Goal: Task Accomplishment & Management: Use online tool/utility

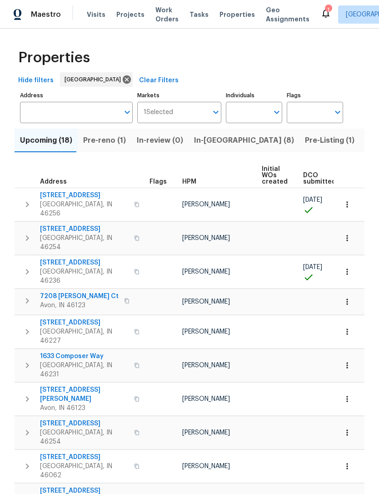
click at [43, 115] on input "Address" at bounding box center [69, 112] width 99 height 21
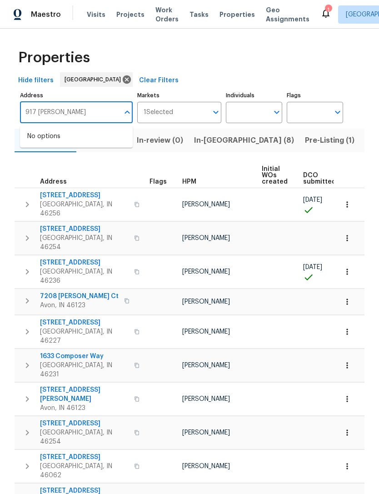
type input "917 [PERSON_NAME]"
click at [51, 141] on li "[STREET_ADDRESS][PERSON_NAME]" at bounding box center [76, 141] width 113 height 25
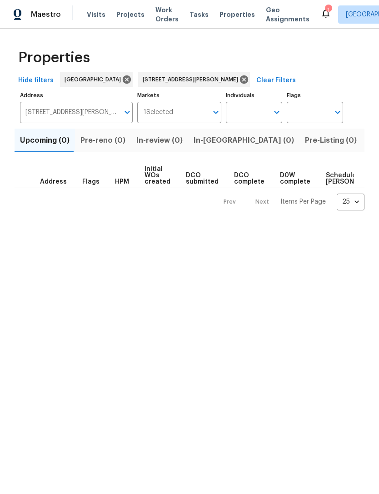
click at [367, 145] on span "Listed (1)" at bounding box center [383, 140] width 33 height 13
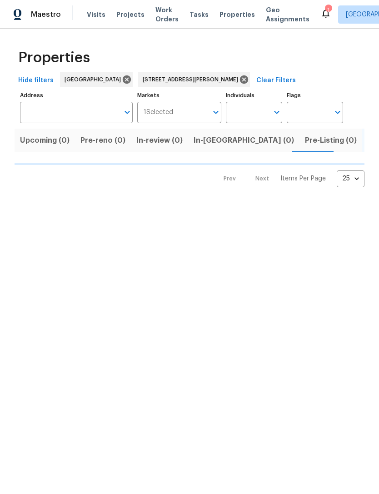
type input "[STREET_ADDRESS][PERSON_NAME]"
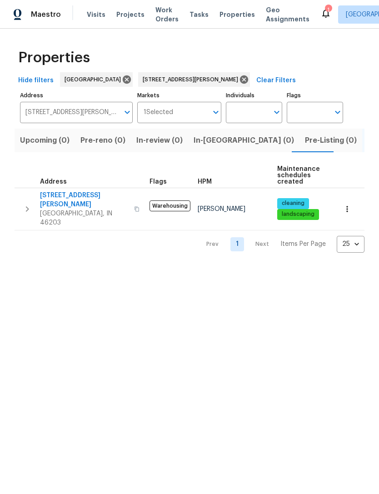
click at [94, 13] on span "Visits" at bounding box center [96, 14] width 19 height 9
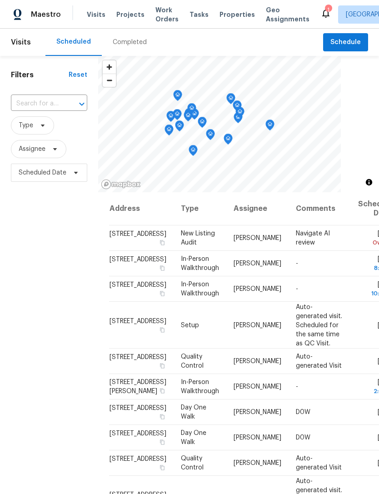
click at [35, 103] on input "text" at bounding box center [36, 104] width 51 height 14
type input "917"
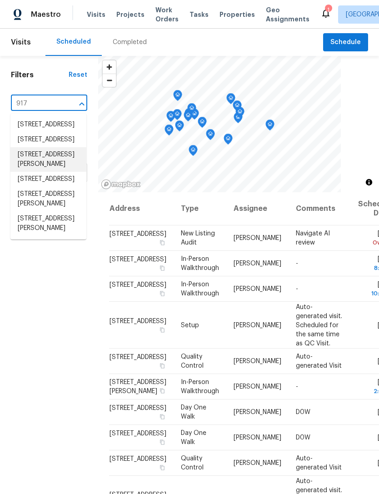
click at [27, 172] on li "[STREET_ADDRESS][PERSON_NAME]" at bounding box center [48, 159] width 76 height 25
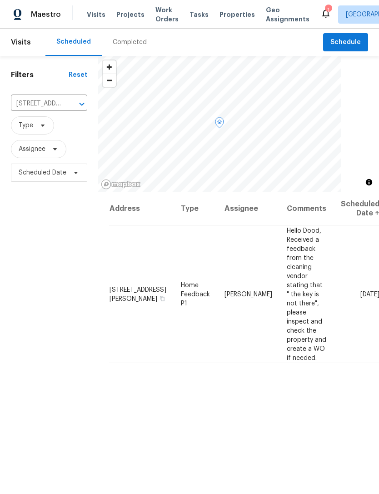
click at [120, 286] on span "[STREET_ADDRESS][PERSON_NAME]" at bounding box center [137, 293] width 57 height 15
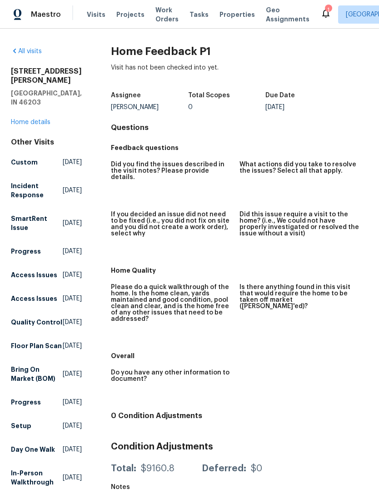
click at [94, 15] on span "Visits" at bounding box center [96, 14] width 19 height 9
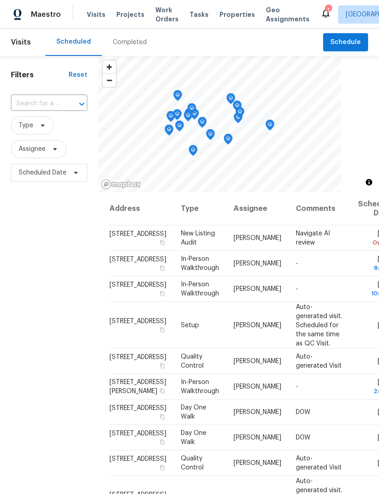
click at [37, 101] on input "text" at bounding box center [36, 104] width 51 height 14
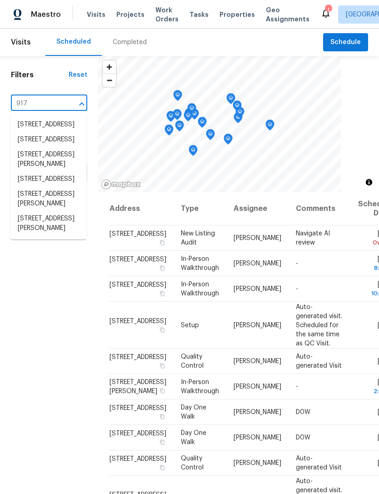
type input "917 b"
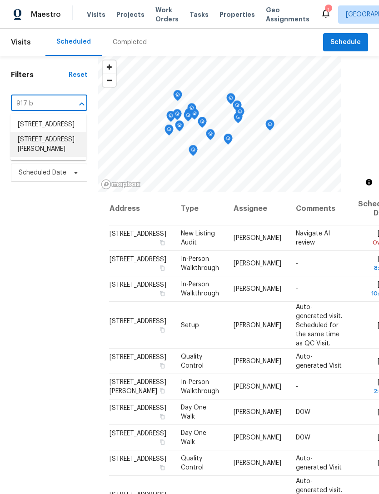
click at [33, 157] on li "[STREET_ADDRESS][PERSON_NAME]" at bounding box center [48, 144] width 76 height 25
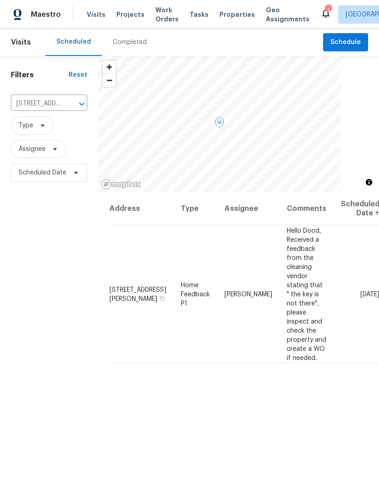
click at [0, 0] on icon at bounding box center [0, 0] width 0 height 0
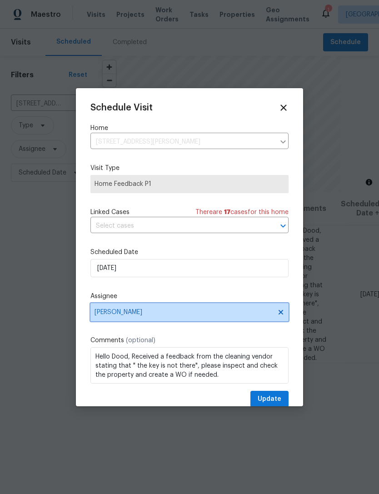
click at [103, 312] on span "[PERSON_NAME]" at bounding box center [183, 311] width 178 height 7
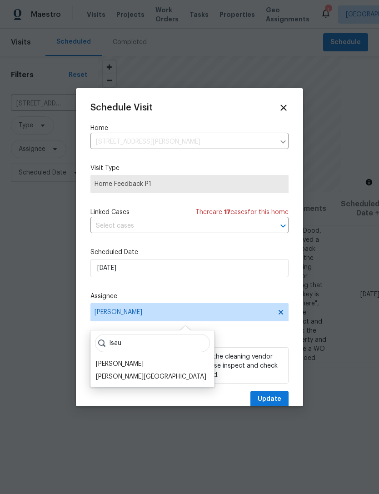
scroll to position [19, 0]
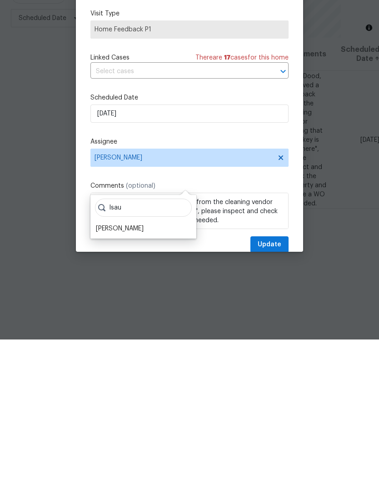
type input "Isau"
click at [109, 378] on div "[PERSON_NAME]" at bounding box center [120, 382] width 48 height 9
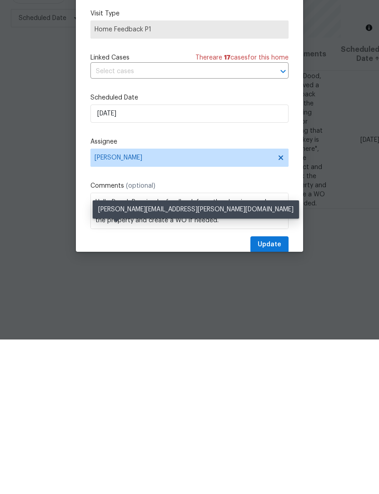
scroll to position [29, 0]
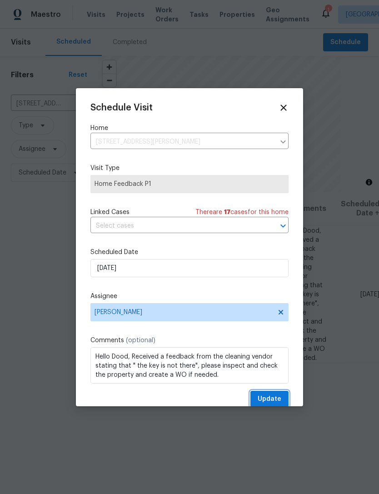
click at [277, 398] on span "Update" at bounding box center [270, 398] width 24 height 11
